Goal: Task Accomplishment & Management: Use online tool/utility

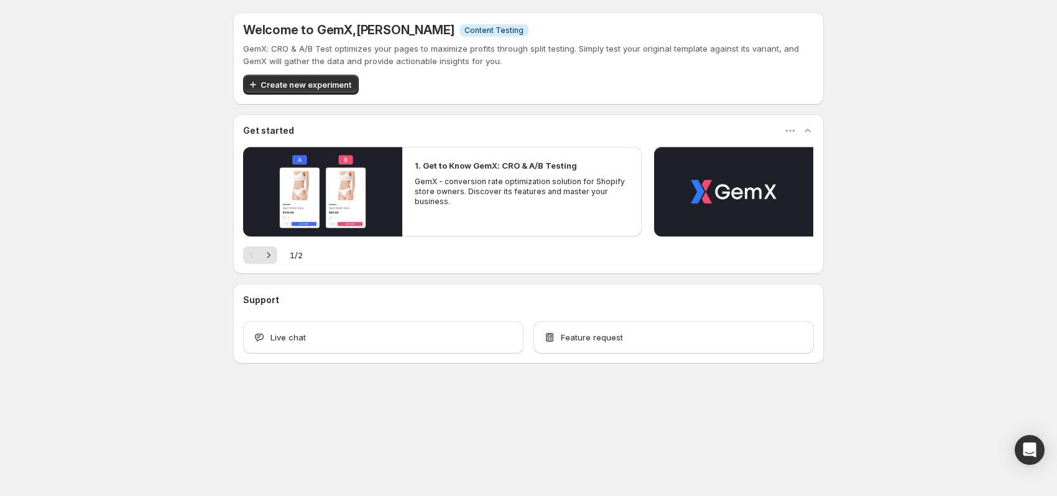
click at [892, 116] on div "Welcome to GemX , Iczel [PERSON_NAME] Info Content Testing GemX: CRO & A/B Test…" at bounding box center [528, 215] width 1057 height 430
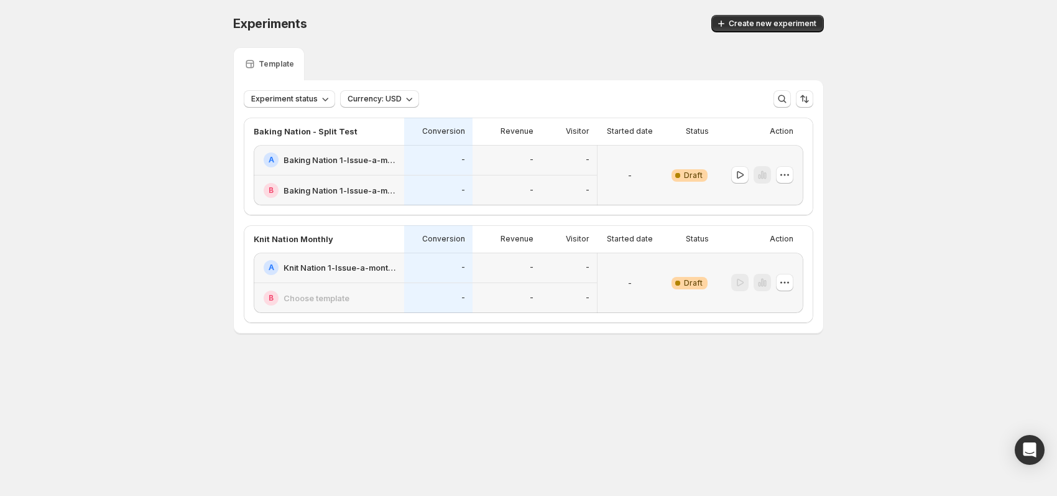
click at [418, 254] on div "-" at bounding box center [438, 267] width 68 height 30
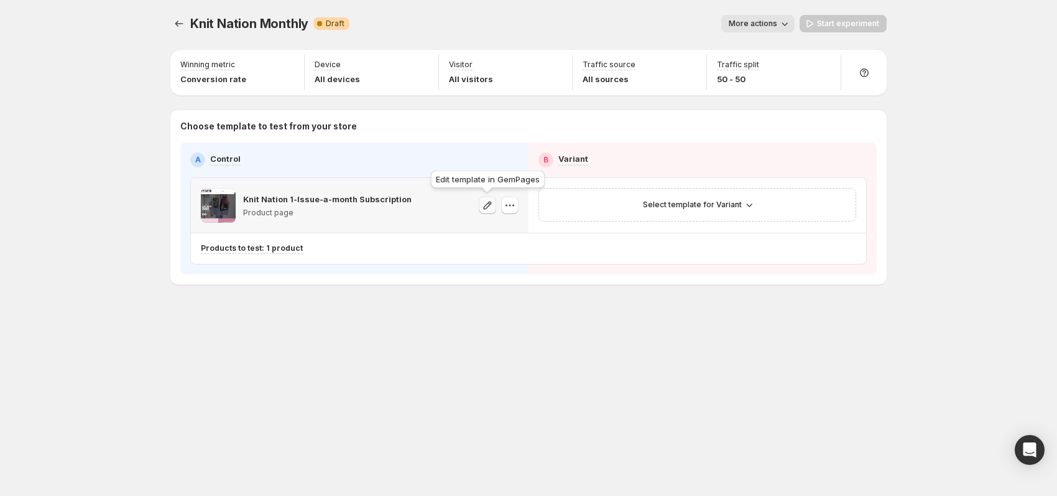
click at [482, 204] on icon "button" at bounding box center [487, 205] width 12 height 12
click at [510, 205] on icon "button" at bounding box center [510, 205] width 12 height 12
click at [543, 231] on span "Change template" at bounding box center [518, 230] width 88 height 12
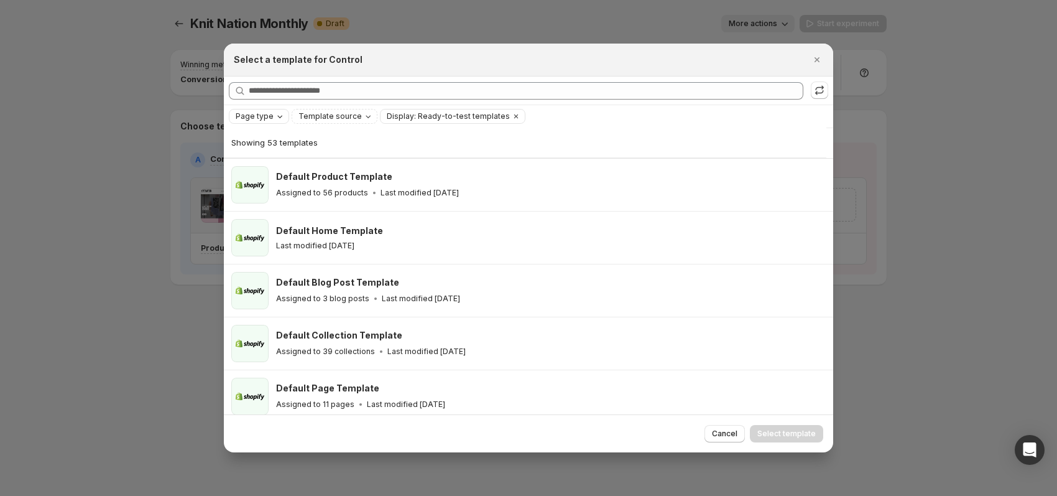
click at [273, 119] on span "Page type" at bounding box center [255, 116] width 38 height 10
click at [280, 168] on span "Product page" at bounding box center [278, 169] width 53 height 10
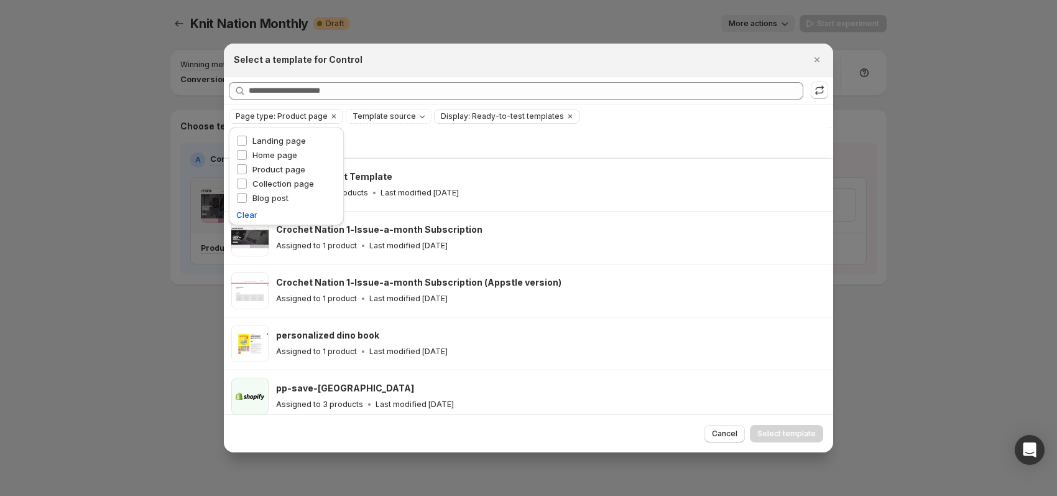
click at [427, 132] on div "Showing 15 templates" at bounding box center [525, 142] width 588 height 30
click at [395, 117] on span "Template source" at bounding box center [384, 116] width 63 height 10
click at [387, 154] on span "GemPages" at bounding box center [393, 155] width 42 height 10
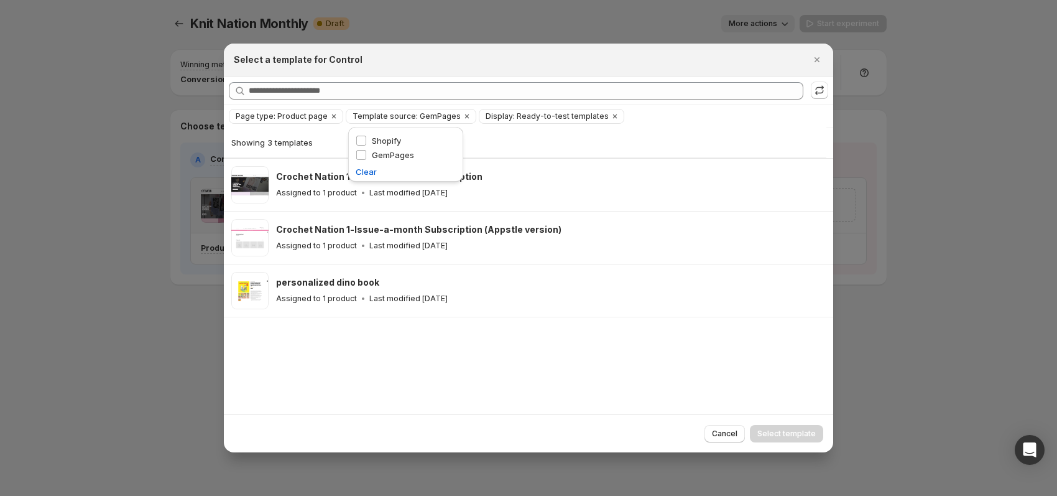
click at [527, 141] on div "Showing 3 templates" at bounding box center [525, 142] width 588 height 12
click at [620, 116] on icon "Clear" at bounding box center [615, 116] width 10 height 10
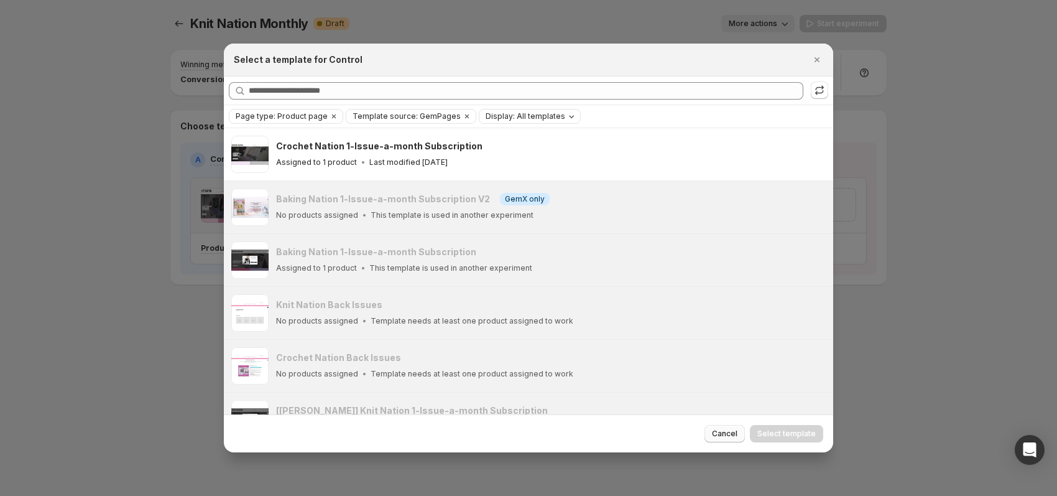
click at [715, 431] on span "Cancel" at bounding box center [724, 433] width 25 height 10
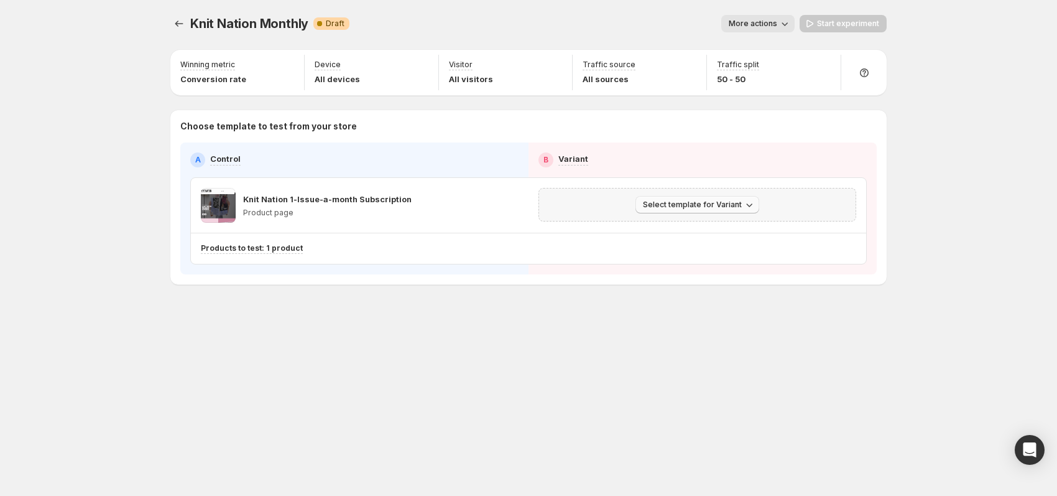
click at [755, 200] on icon "button" at bounding box center [749, 204] width 12 height 12
click at [880, 199] on div "Choose template to test from your store A Control B Variant Knit Nation 1-Issue…" at bounding box center [528, 197] width 716 height 174
click at [755, 199] on icon "button" at bounding box center [749, 204] width 12 height 12
click at [735, 232] on span "Select an existing template" at bounding box center [688, 229] width 105 height 10
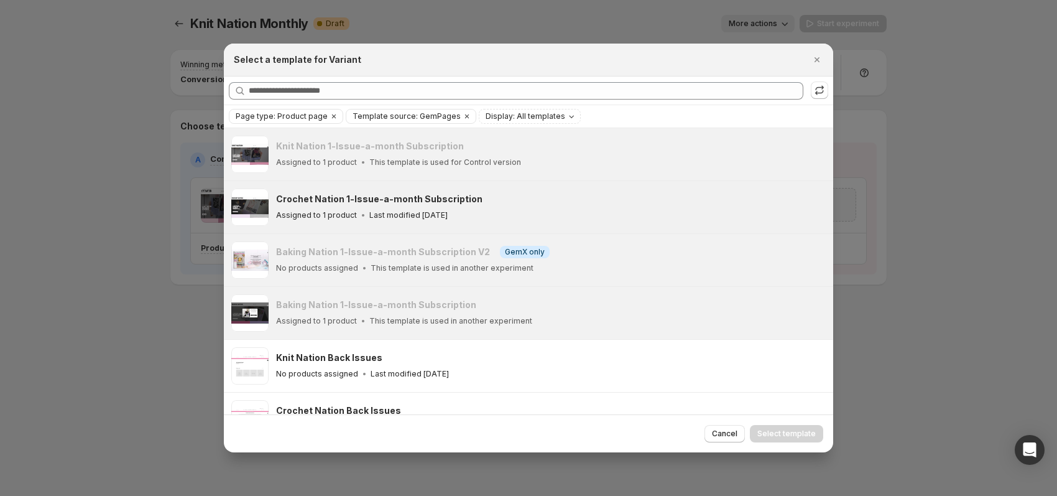
scroll to position [115, 0]
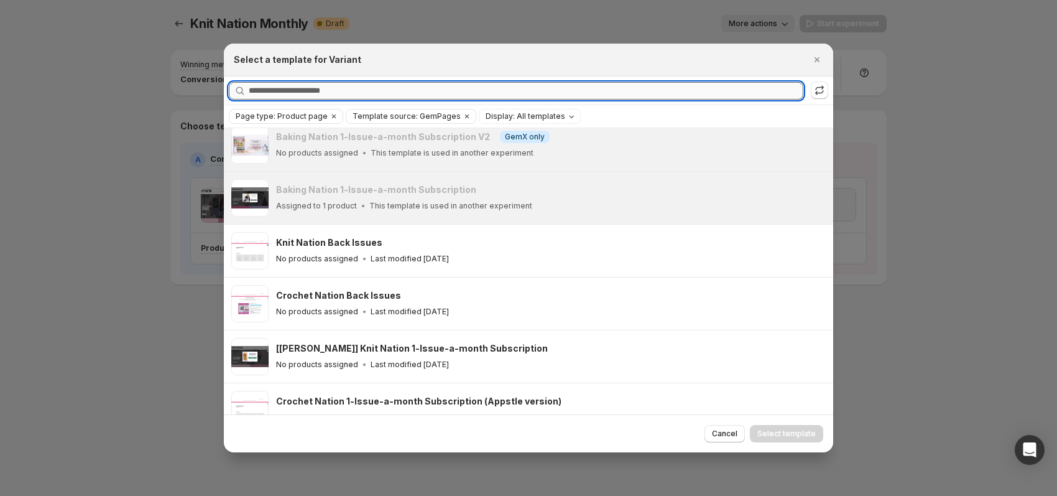
click at [440, 90] on input "Searching all templates" at bounding box center [526, 90] width 555 height 17
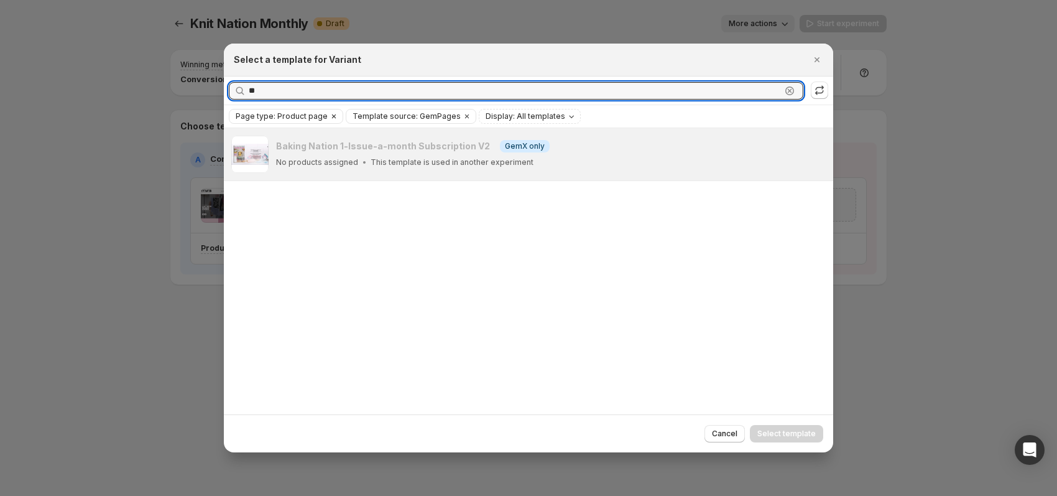
type input "**"
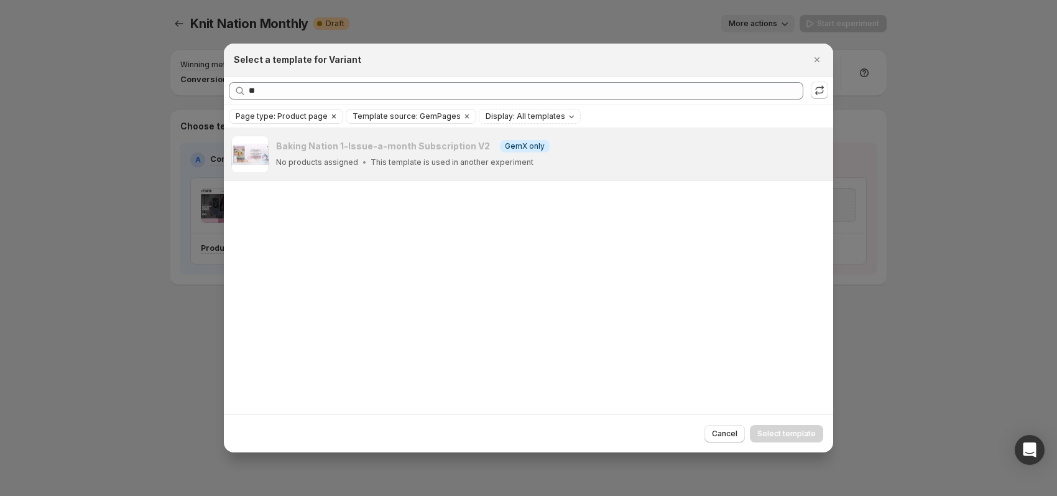
click at [338, 118] on icon "Clear" at bounding box center [334, 116] width 10 height 10
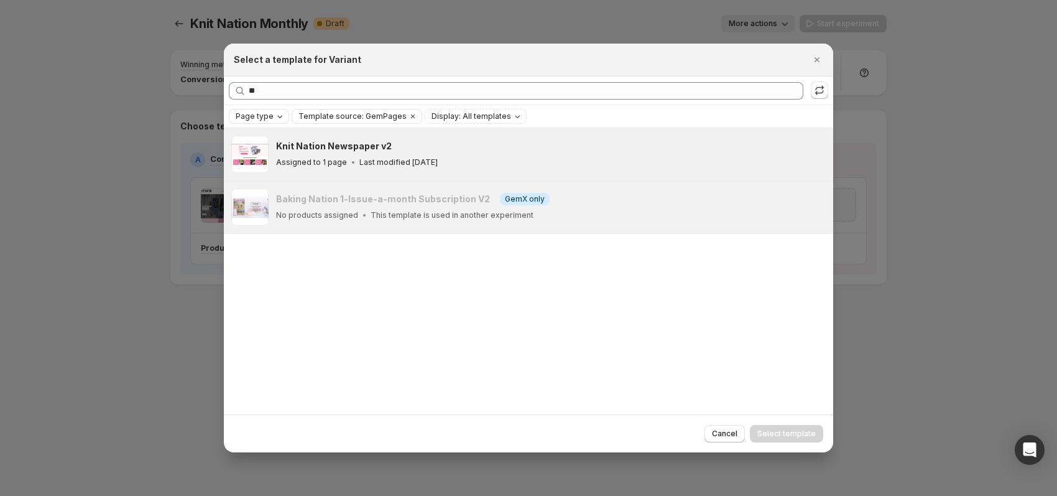
click at [459, 148] on div "Knit Nation Newspaper v2" at bounding box center [549, 146] width 546 height 12
click at [796, 426] on button "Select template" at bounding box center [786, 433] width 73 height 17
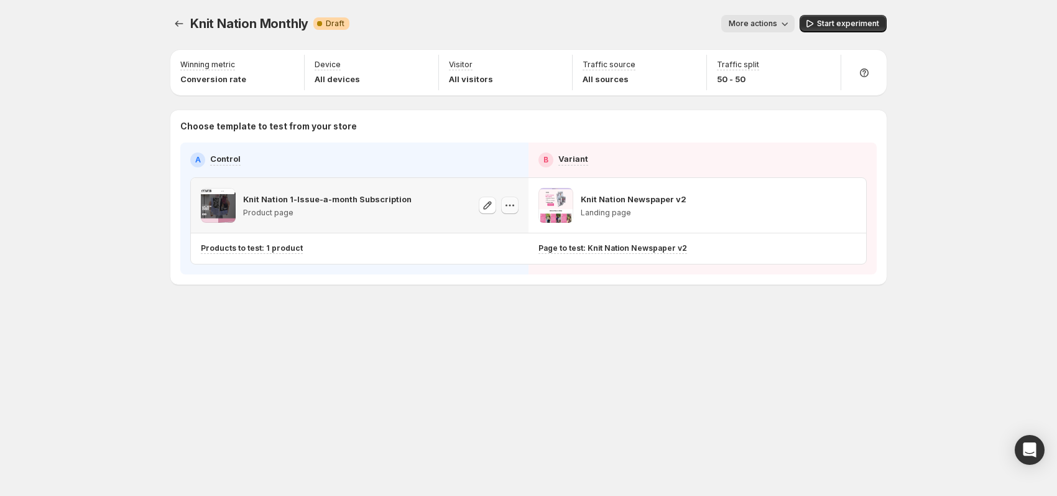
click at [512, 203] on icon "button" at bounding box center [510, 205] width 12 height 12
click at [512, 233] on span "Change template" at bounding box center [507, 230] width 67 height 10
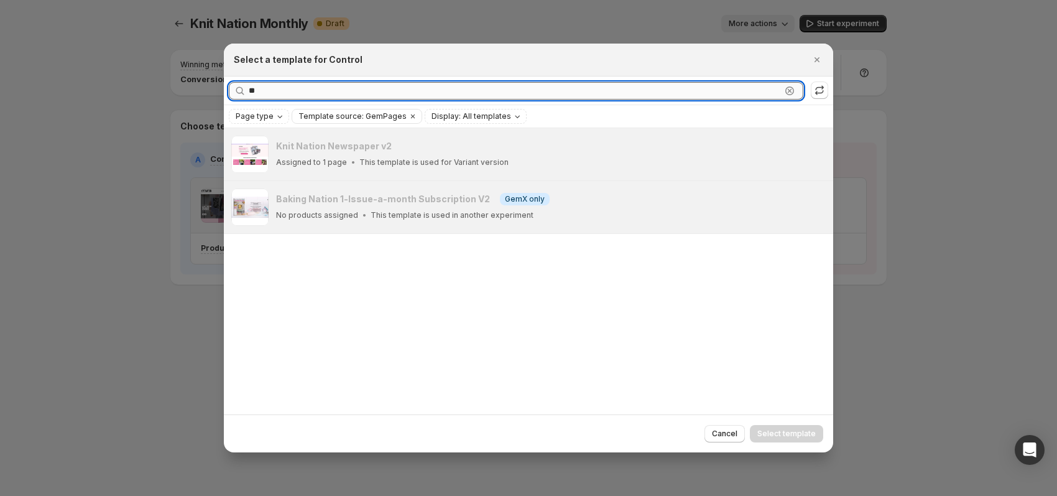
click at [491, 95] on input "**" at bounding box center [515, 90] width 532 height 17
type input "*"
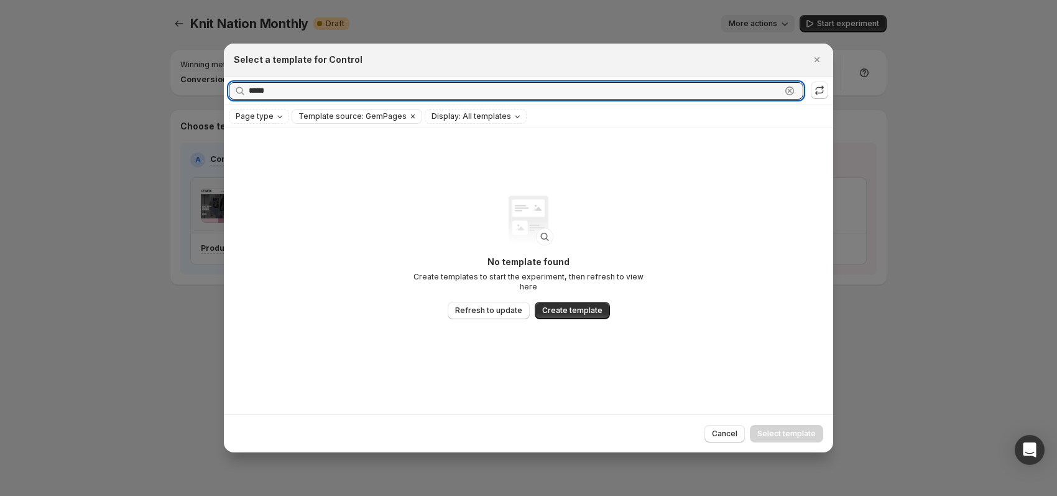
type input "*****"
click at [413, 118] on icon "Clear" at bounding box center [413, 116] width 10 height 10
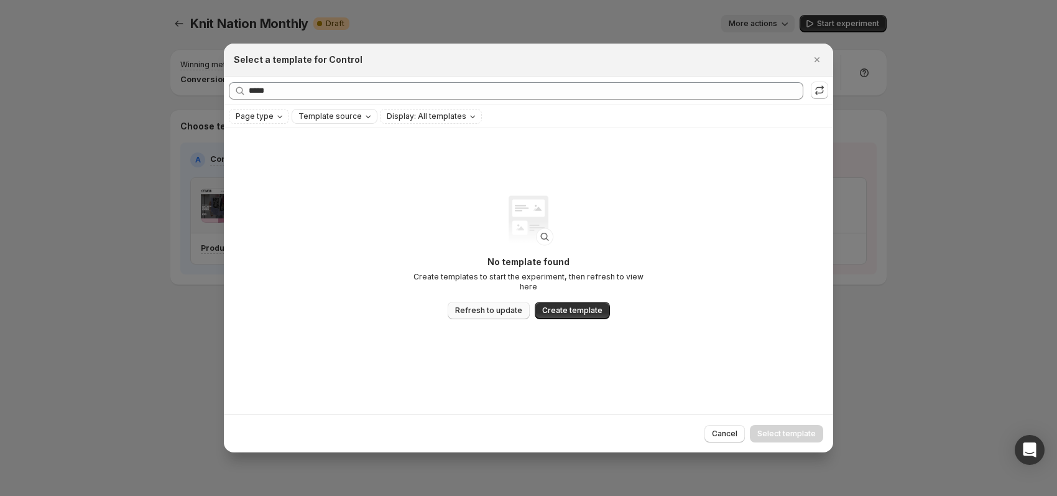
click at [477, 314] on span "Refresh to update" at bounding box center [488, 310] width 67 height 10
click at [481, 315] on span "Refresh to update" at bounding box center [488, 310] width 67 height 10
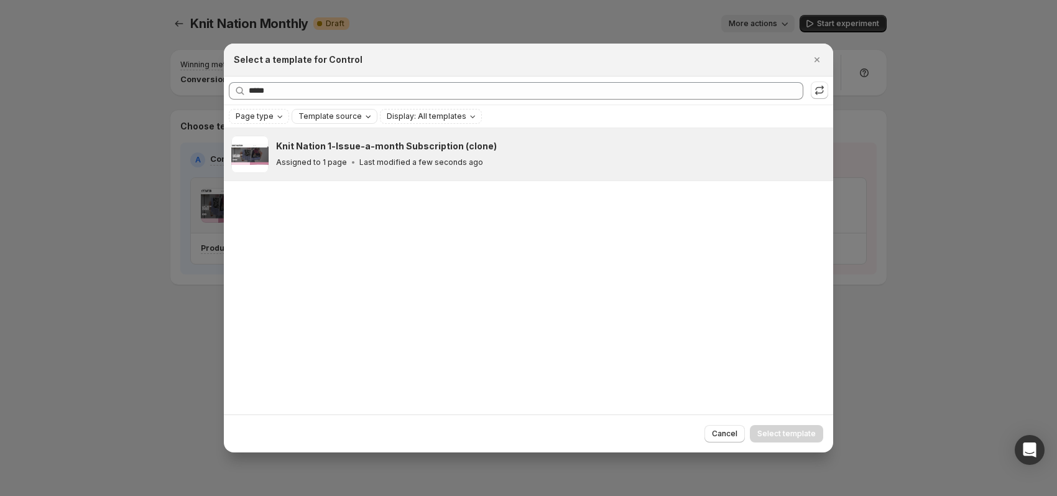
click at [490, 154] on div "Knit Nation 1-Issue-a-month Subscription (clone) Assigned to 1 page Last modifi…" at bounding box center [549, 154] width 546 height 29
click at [798, 431] on span "Select template" at bounding box center [786, 433] width 58 height 10
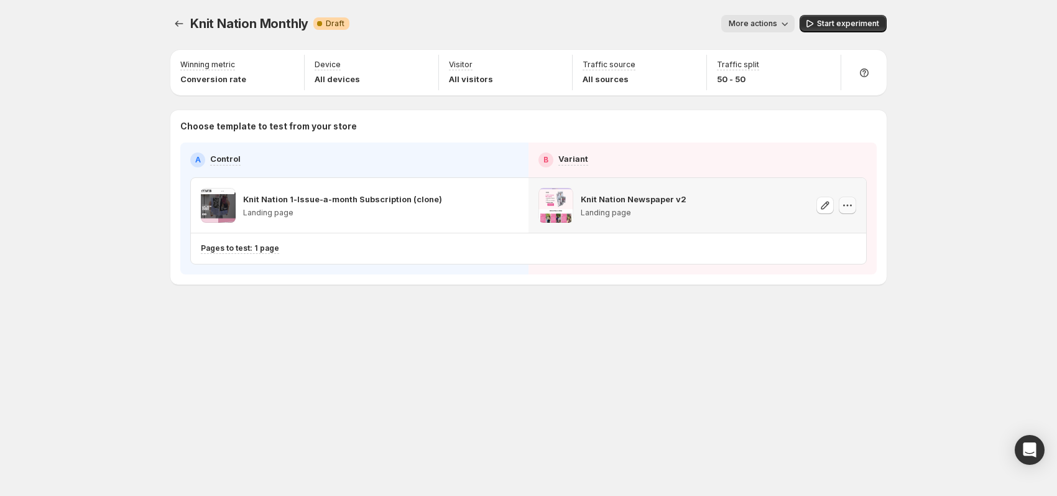
click at [846, 205] on icon "button" at bounding box center [847, 205] width 12 height 12
click at [856, 285] on span "Remove template" at bounding box center [844, 283] width 67 height 10
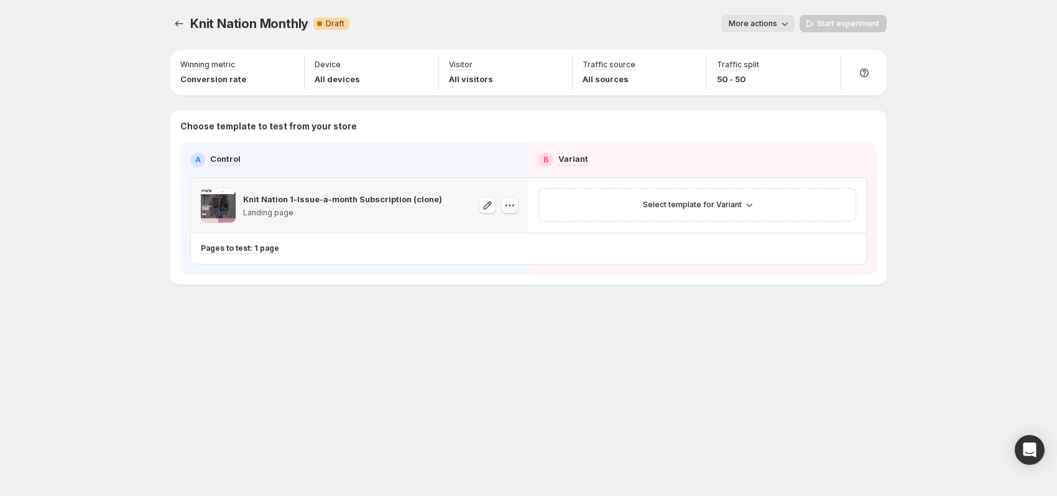
click at [510, 203] on icon "button" at bounding box center [510, 205] width 12 height 12
click at [508, 233] on span "Change template" at bounding box center [507, 230] width 67 height 10
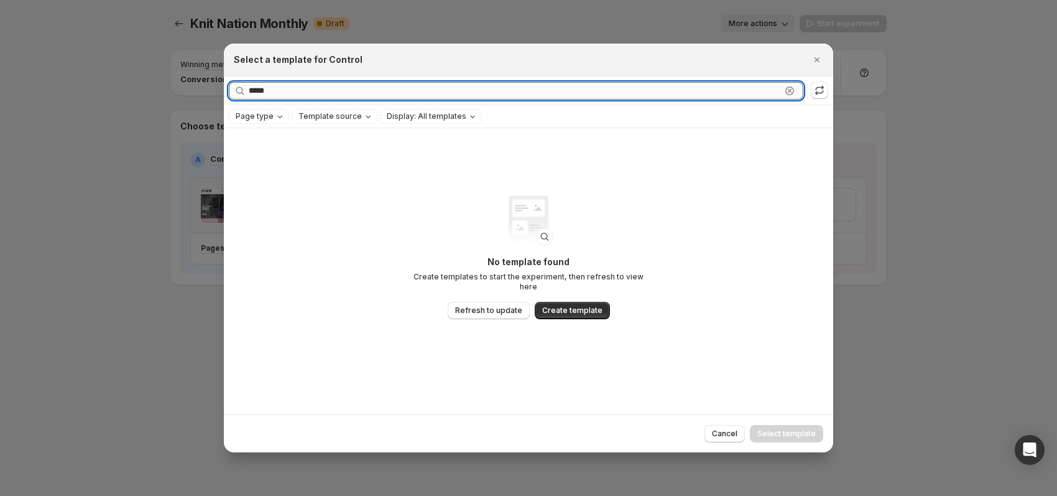
click at [359, 92] on input "*****" at bounding box center [515, 90] width 532 height 17
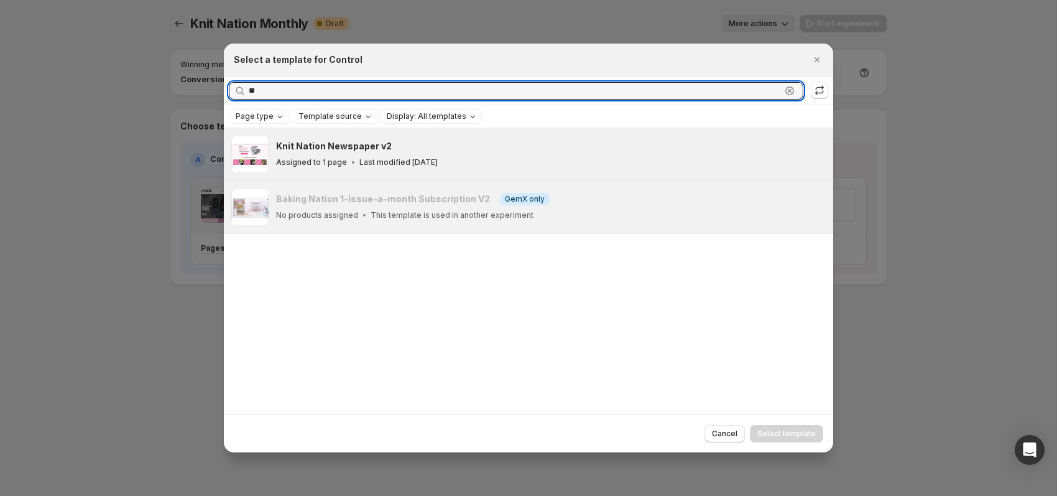
type input "**"
click at [421, 160] on p "Last modified [DATE]" at bounding box center [398, 162] width 78 height 10
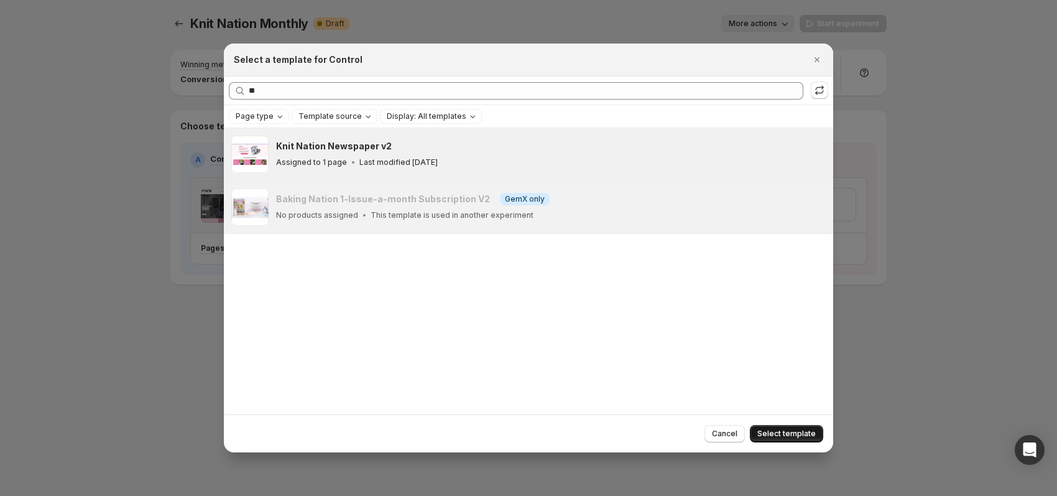
click at [784, 431] on span "Select template" at bounding box center [786, 433] width 58 height 10
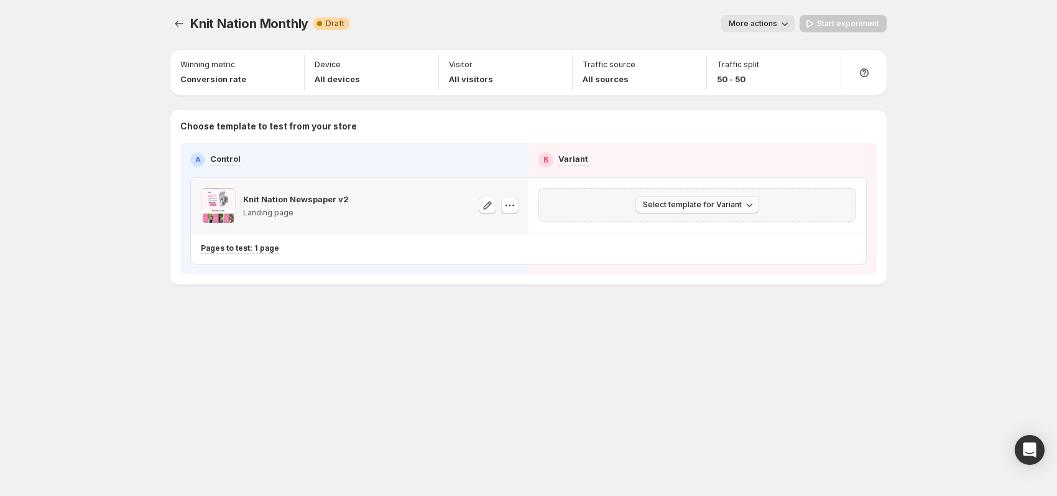
click at [729, 205] on span "Select template for Variant" at bounding box center [692, 205] width 99 height 10
click at [742, 234] on span "Select an existing template" at bounding box center [699, 229] width 127 height 12
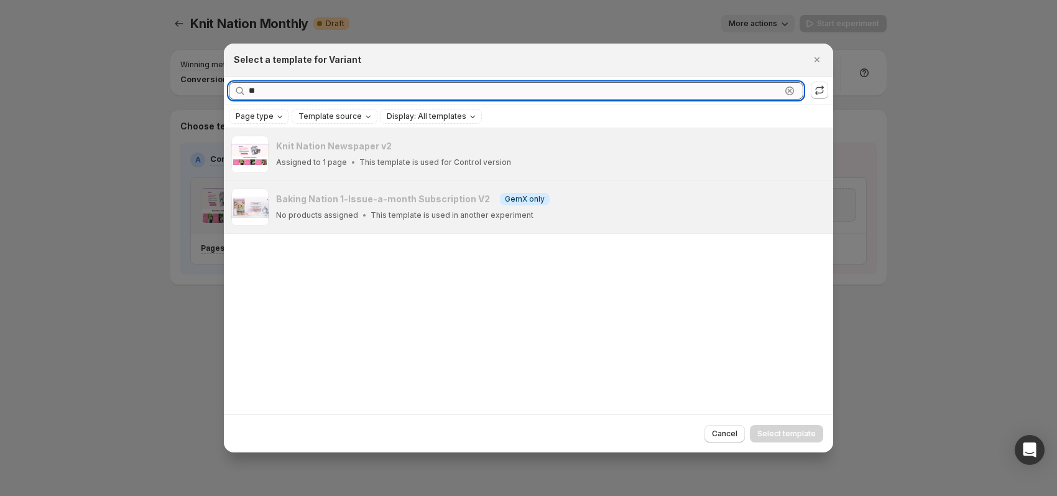
click at [459, 99] on input "**" at bounding box center [515, 90] width 532 height 17
type input "*"
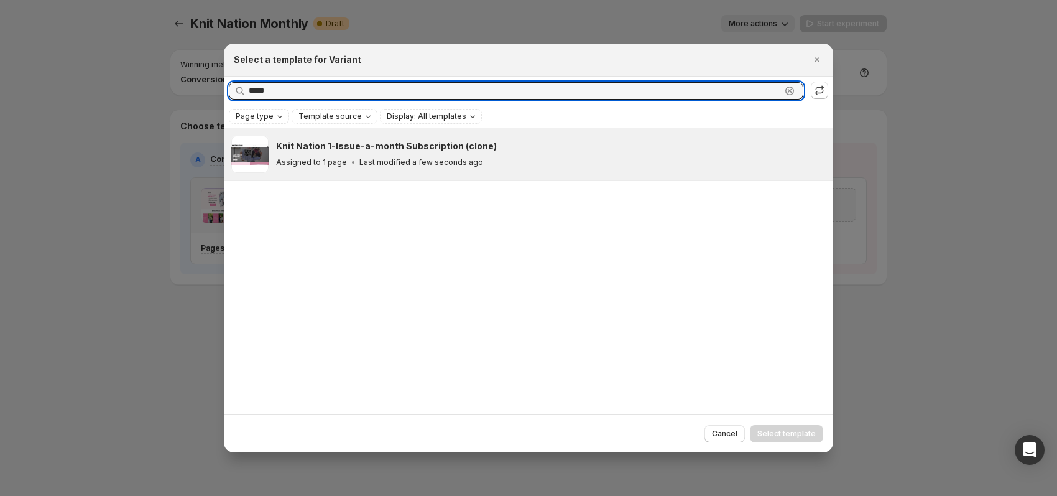
type input "*****"
click at [532, 157] on div "Assigned to 1 page Last modified a few seconds ago" at bounding box center [549, 162] width 546 height 12
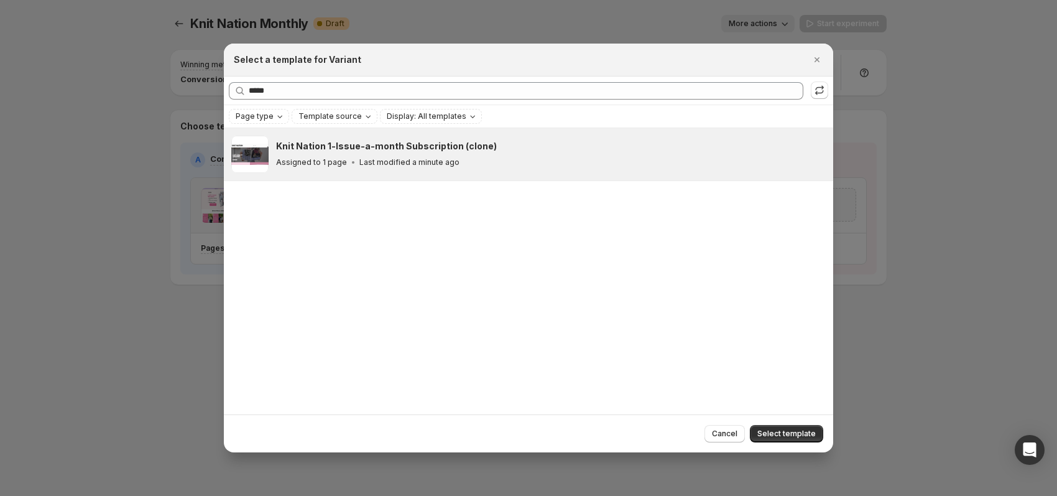
click at [793, 434] on span "Select template" at bounding box center [786, 433] width 58 height 10
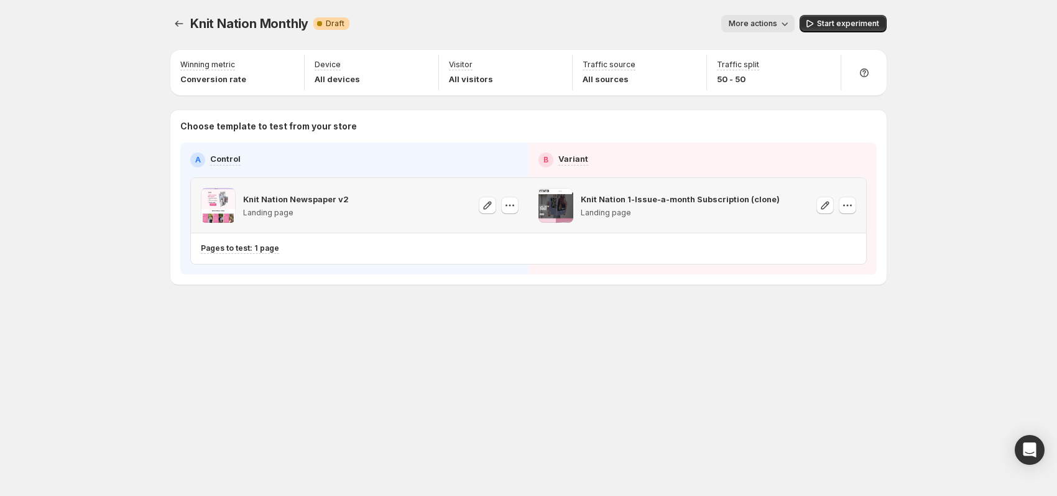
click at [605, 349] on div "Knit Nation Monthly. This page is ready Knit Nation Monthly Warning Complete Dr…" at bounding box center [528, 248] width 746 height 496
click at [768, 25] on span "More actions" at bounding box center [753, 24] width 48 height 10
click at [752, 67] on span "Rename" at bounding box center [756, 70] width 32 height 10
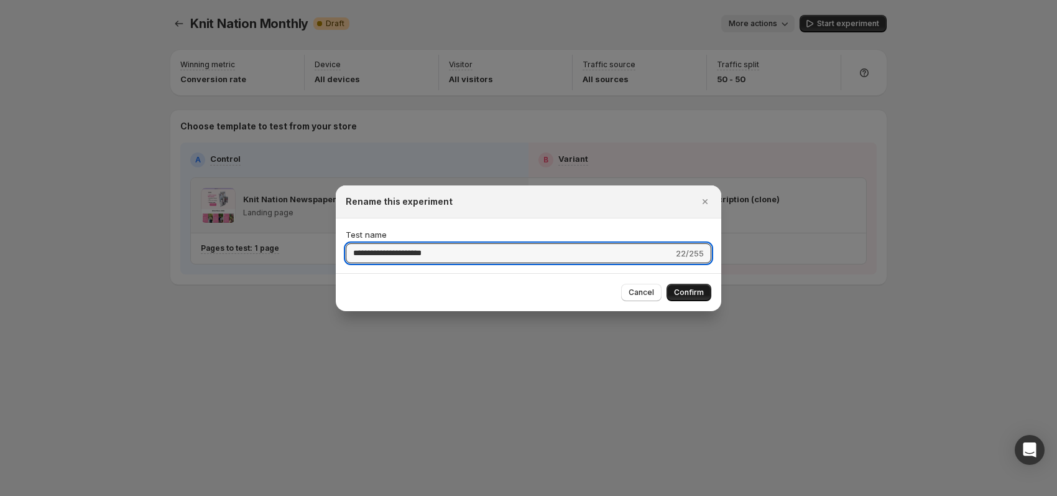
type input "**********"
click at [679, 292] on span "Confirm" at bounding box center [689, 292] width 30 height 10
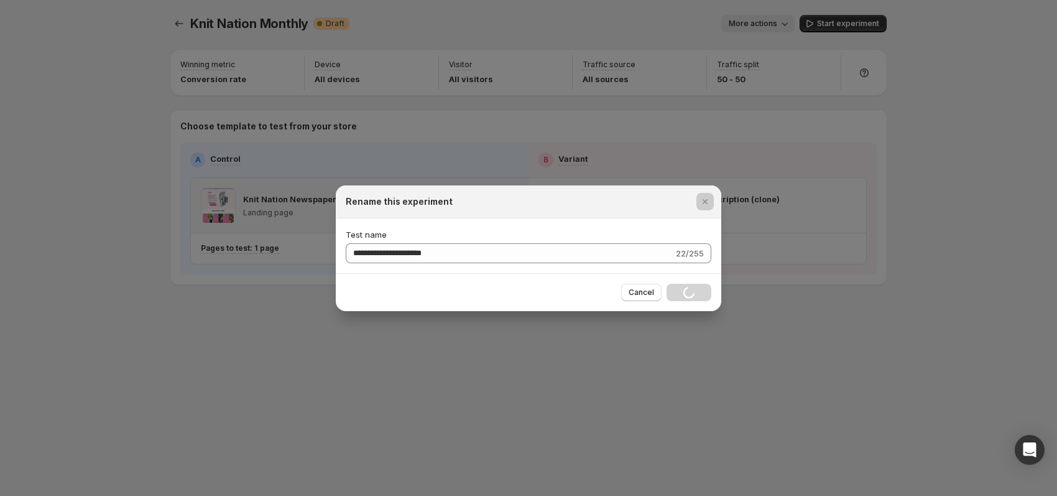
click at [862, 327] on div at bounding box center [528, 248] width 1057 height 496
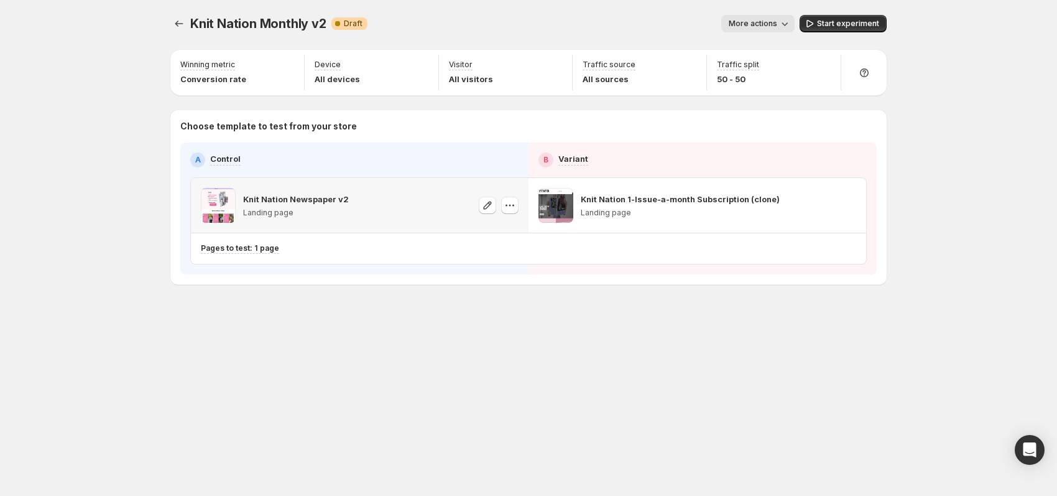
click at [693, 413] on div "Knit Nation Monthly v2. This page is ready Knit Nation Monthly v2 Warning Compl…" at bounding box center [528, 248] width 746 height 496
click at [744, 22] on span "More actions" at bounding box center [753, 24] width 48 height 10
click at [933, 128] on div "Knit Nation Monthly v2. This page is ready Knit Nation Monthly v2 Warning Compl…" at bounding box center [528, 248] width 1057 height 496
click at [284, 67] on icon "button" at bounding box center [288, 66] width 12 height 12
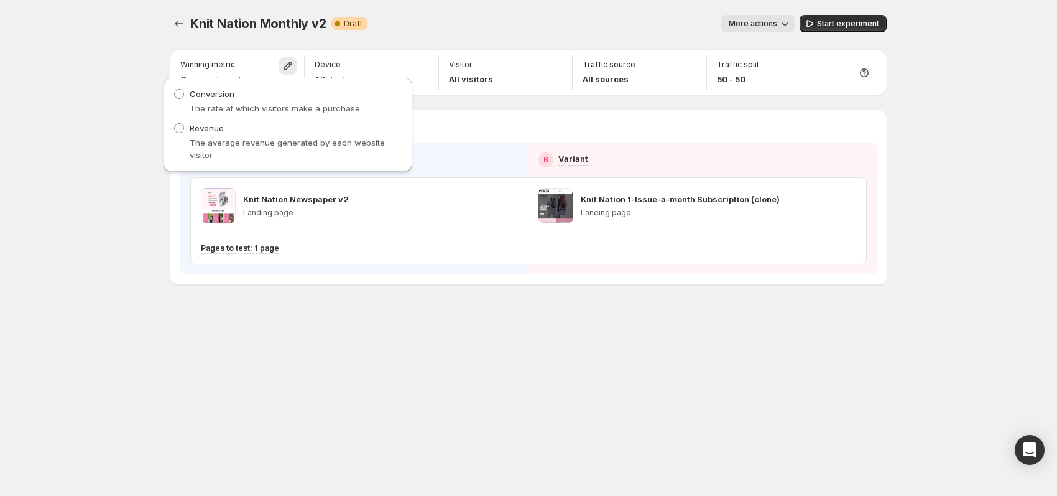
click at [443, 11] on div "Knit Nation Monthly v2. This page is ready Knit Nation Monthly v2 Warning Compl…" at bounding box center [528, 23] width 716 height 47
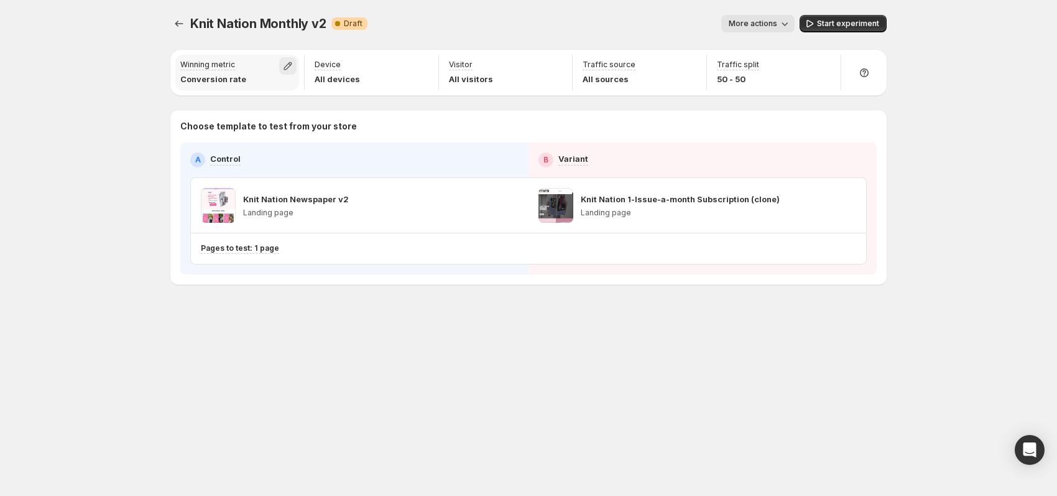
click at [290, 65] on icon "button" at bounding box center [288, 66] width 8 height 8
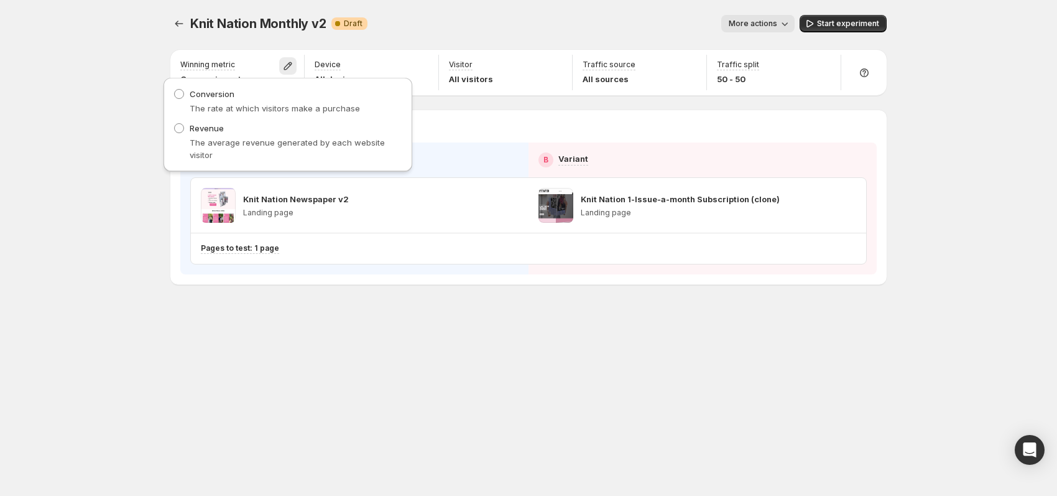
click at [488, 14] on div "Knit Nation Monthly v2. This page is ready Knit Nation Monthly v2 Warning Compl…" at bounding box center [528, 23] width 716 height 47
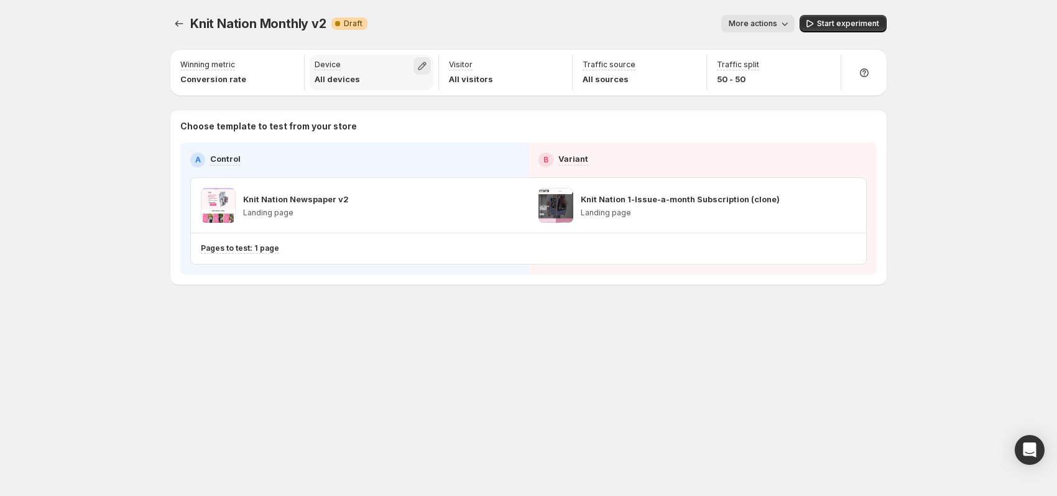
click at [423, 64] on icon "button" at bounding box center [422, 66] width 8 height 8
click at [516, 9] on div "Knit Nation Monthly v2. This page is ready Knit Nation Monthly v2 Warning Compl…" at bounding box center [528, 23] width 716 height 47
click at [554, 65] on icon "button" at bounding box center [556, 66] width 12 height 12
click at [556, 12] on div "Knit Nation Monthly v2. This page is ready Knit Nation Monthly v2 Warning Compl…" at bounding box center [528, 23] width 716 height 47
click at [693, 64] on icon "button" at bounding box center [690, 66] width 8 height 8
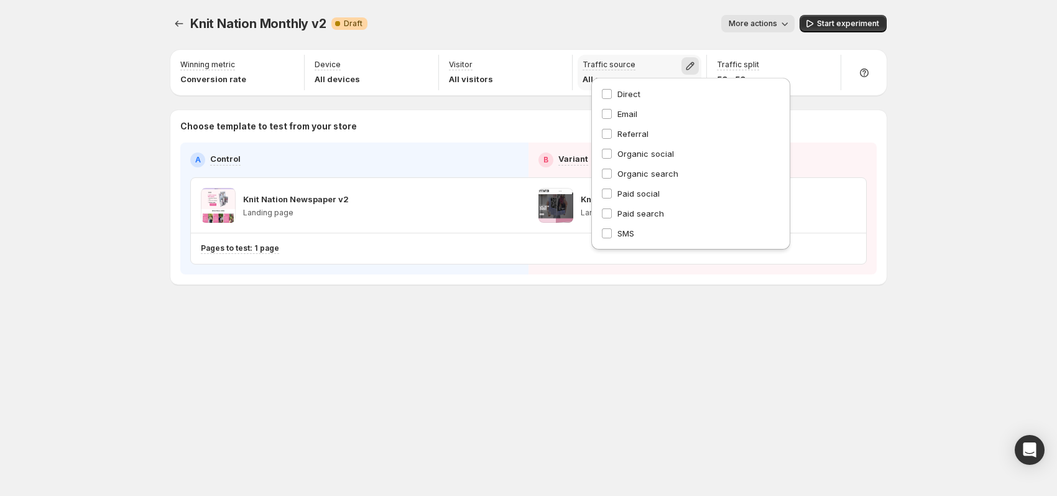
click at [693, 64] on icon "button" at bounding box center [690, 66] width 8 height 8
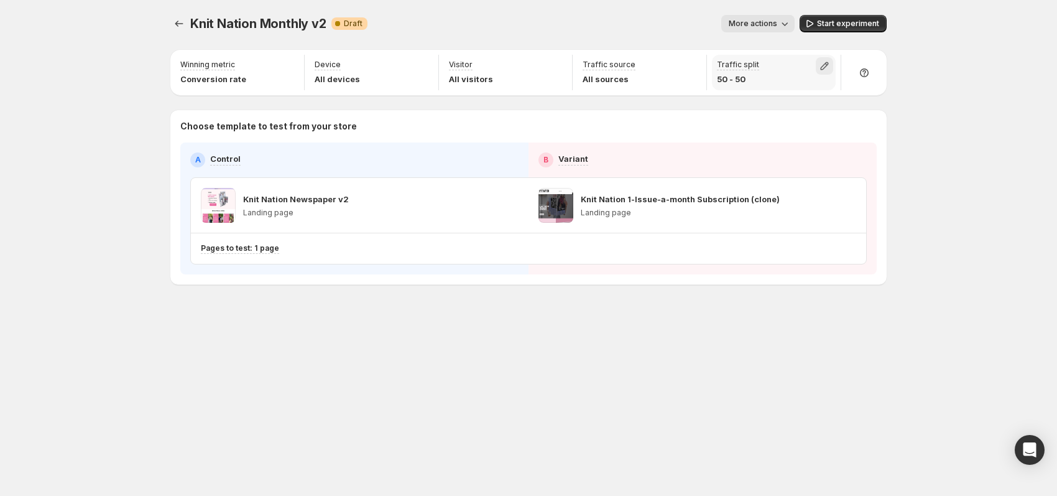
click at [828, 67] on icon "button" at bounding box center [824, 66] width 12 height 12
click at [982, 74] on div "Knit Nation Monthly v2. This page is ready Knit Nation Monthly v2 Warning Compl…" at bounding box center [528, 248] width 1057 height 496
drag, startPoint x: 837, startPoint y: 326, endPoint x: 803, endPoint y: 312, distance: 37.4
click at [836, 326] on div "Knit Nation Monthly v2. This page is ready Knit Nation Monthly v2 Warning Compl…" at bounding box center [528, 175] width 746 height 351
click at [195, 24] on span "Knit Nation Monthly v2" at bounding box center [258, 23] width 136 height 15
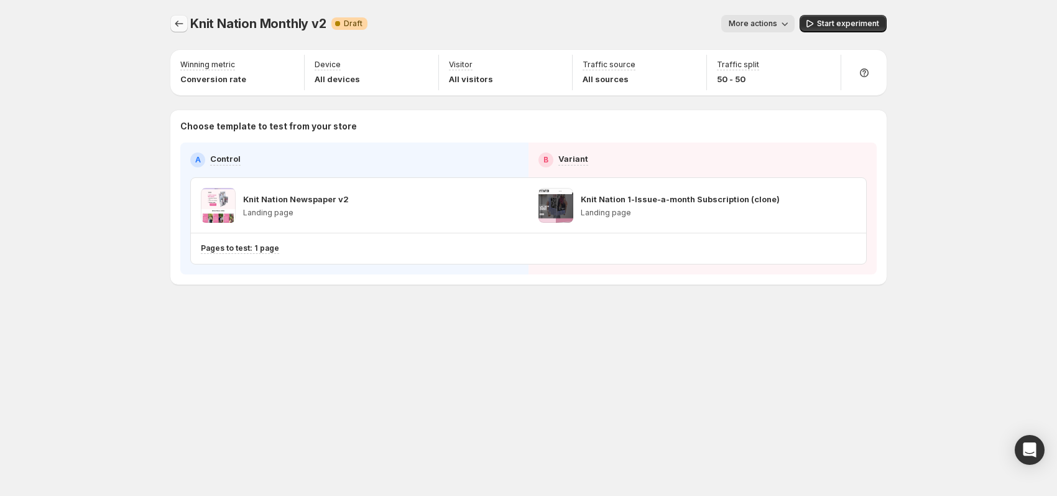
click at [177, 21] on icon "Experiments" at bounding box center [179, 23] width 12 height 12
